Goal: Transaction & Acquisition: Purchase product/service

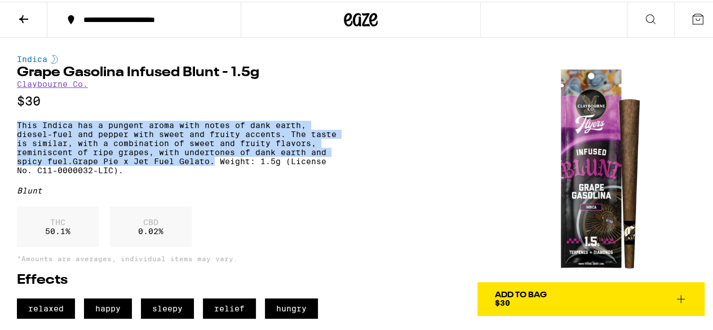
drag, startPoint x: 216, startPoint y: 174, endPoint x: 18, endPoint y: 130, distance: 203.2
click at [18, 130] on p "This Indica has a pungent aroma with notes of dank earth, diesel-fuel and peppe…" at bounding box center [179, 146] width 325 height 54
copy p "This Indica has a pungent aroma with notes of dank earth, diesel-fuel and peppe…"
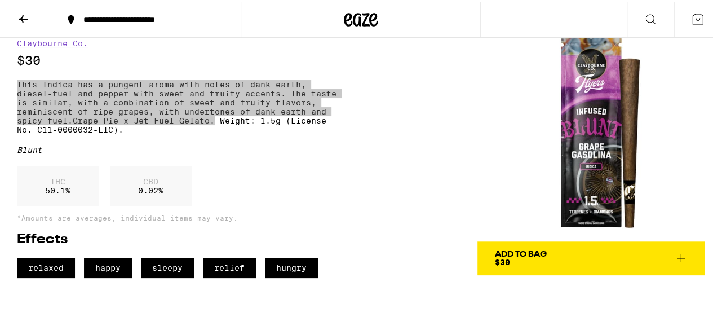
scroll to position [56, 0]
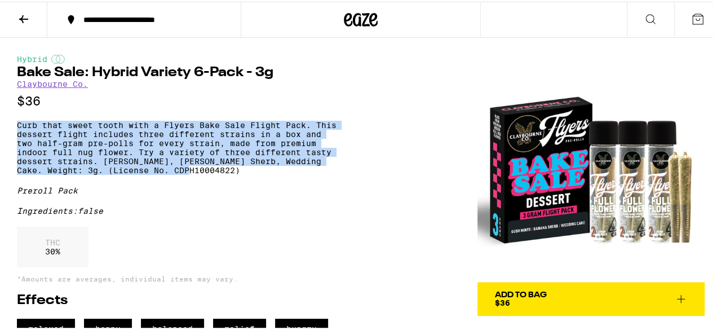
drag, startPoint x: 207, startPoint y: 183, endPoint x: 12, endPoint y: 131, distance: 201.1
click at [12, 131] on div "Hybrid Bake Sale: Hybrid Variety 6-Pack - 3g Claybourne Co. $36 Curb that sweet…" at bounding box center [360, 186] width 721 height 301
copy p "Curb that sweet tooth with a Flyers Bake Sale Flight Pack. This dessert flight …"
